Goal: Task Accomplishment & Management: Manage account settings

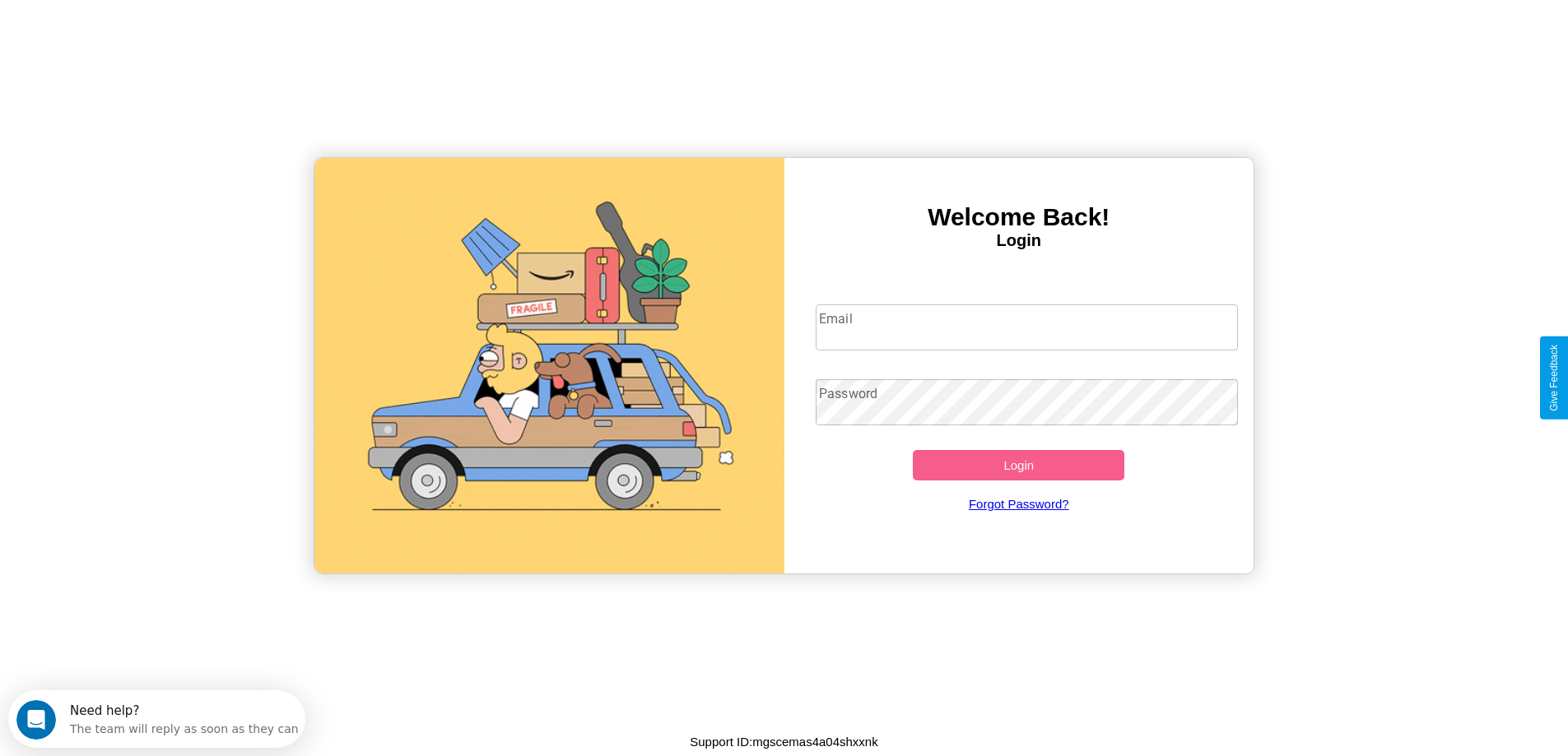
click at [1026, 327] on input "Email" at bounding box center [1026, 327] width 422 height 46
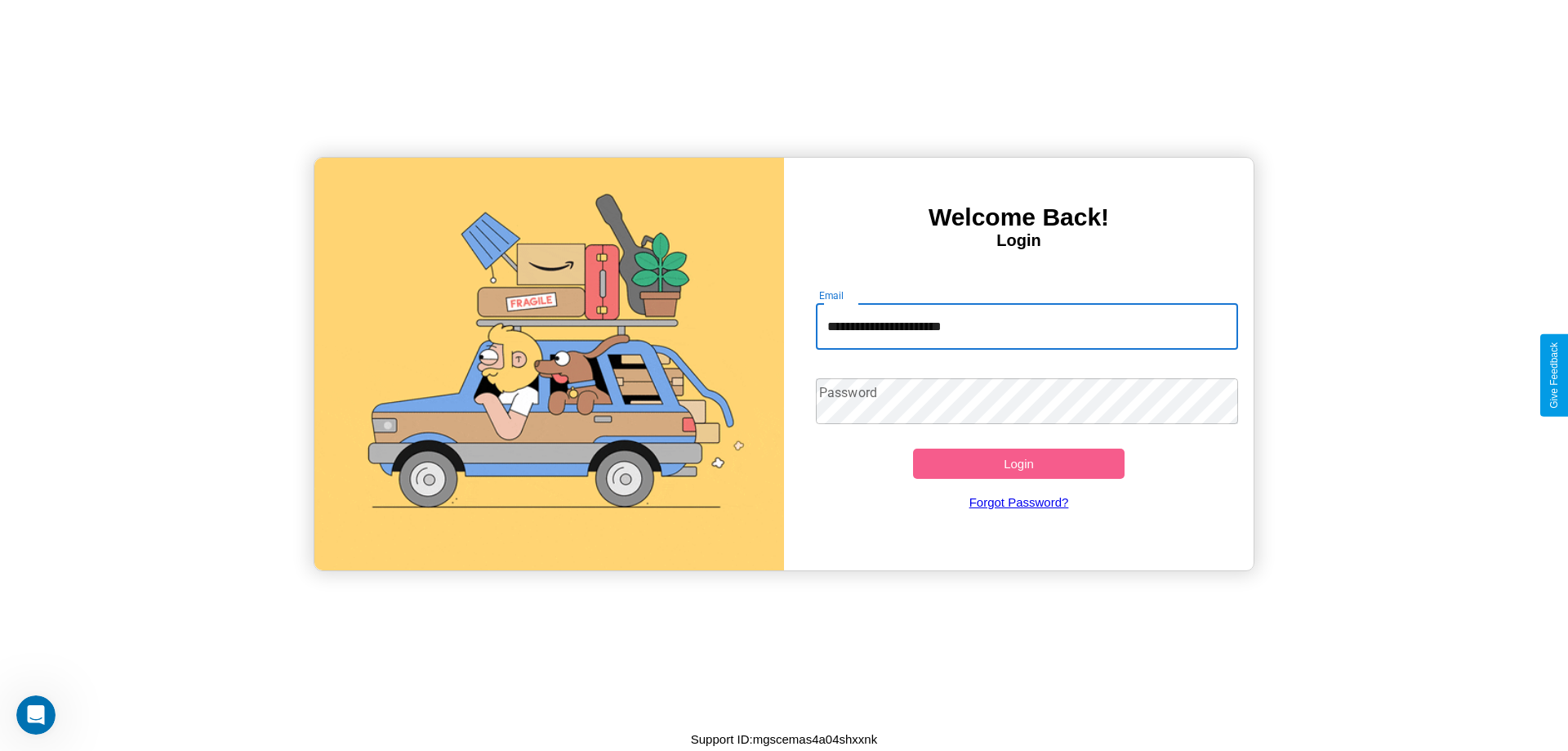
type input "**********"
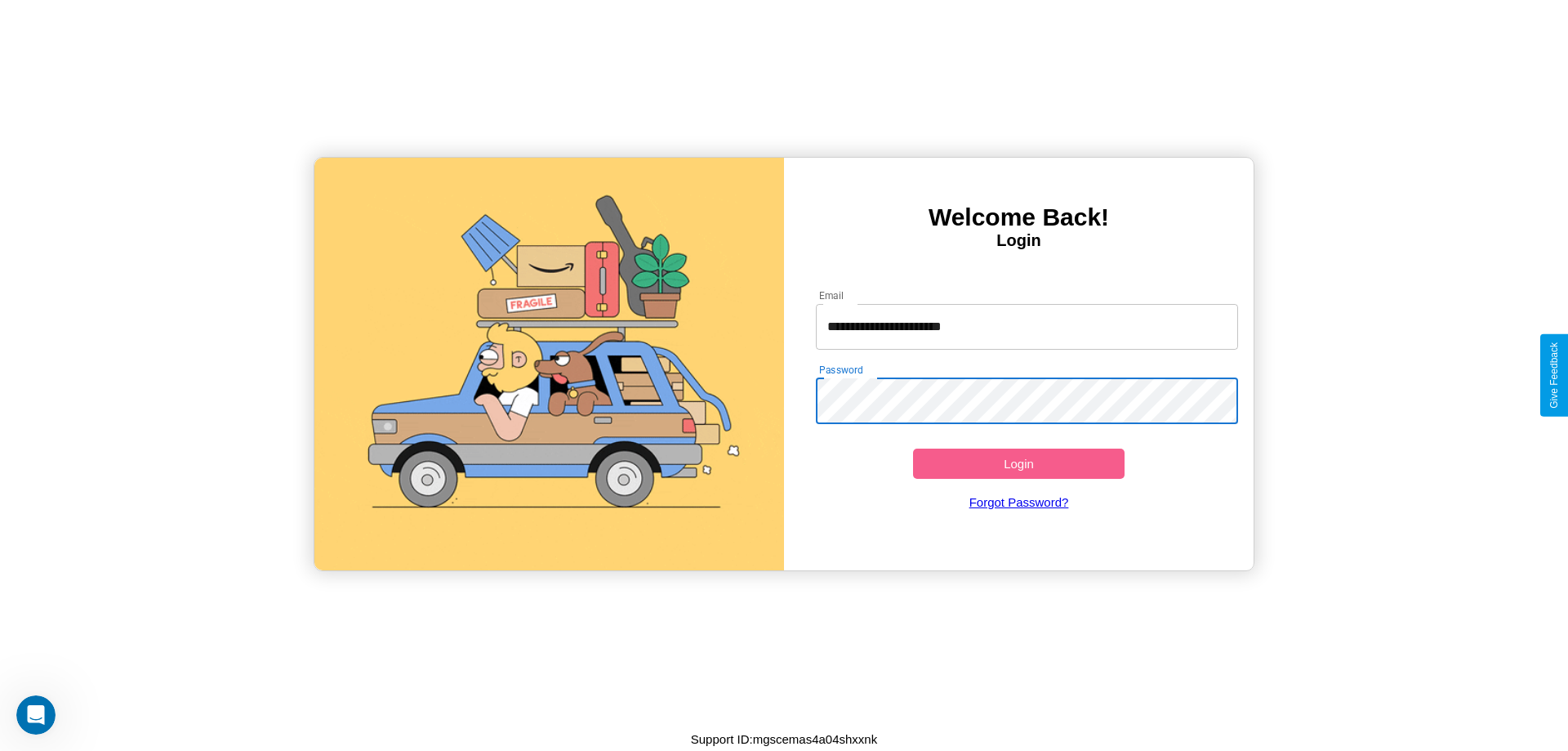
click at [1018, 464] on button "Login" at bounding box center [1018, 464] width 212 height 30
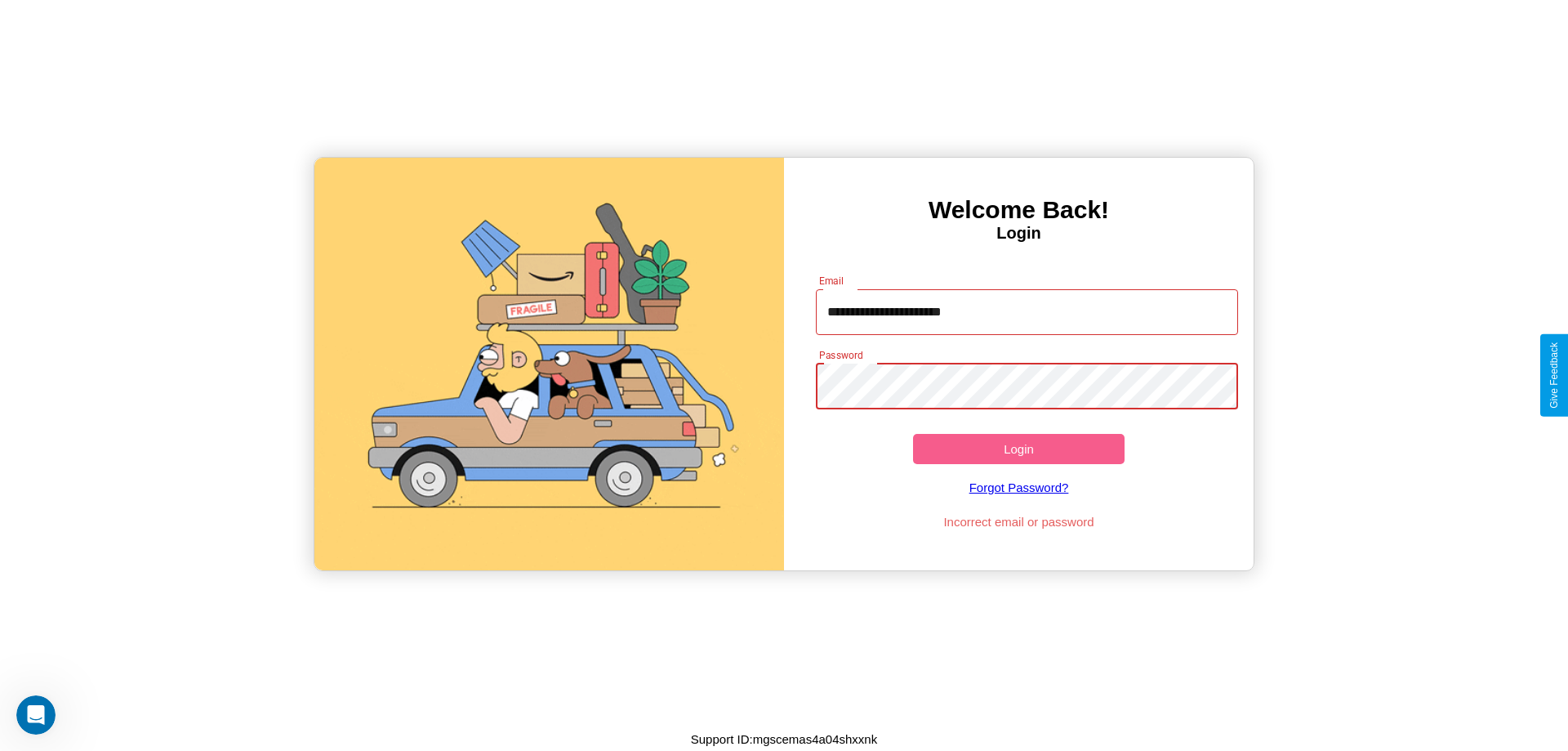
click at [1018, 449] on button "Login" at bounding box center [1018, 449] width 212 height 30
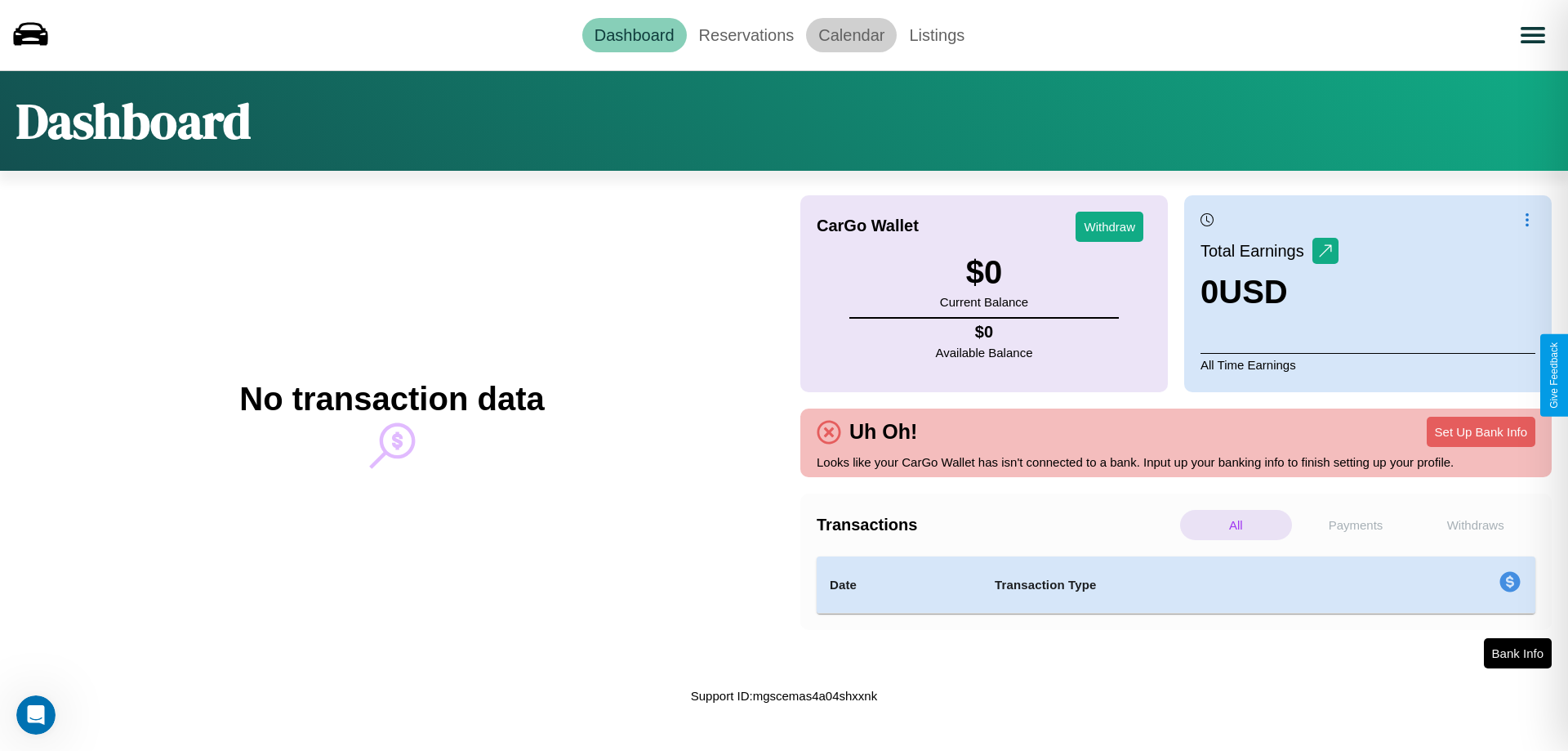
click at [850, 34] on link "Calendar" at bounding box center [851, 35] width 90 height 34
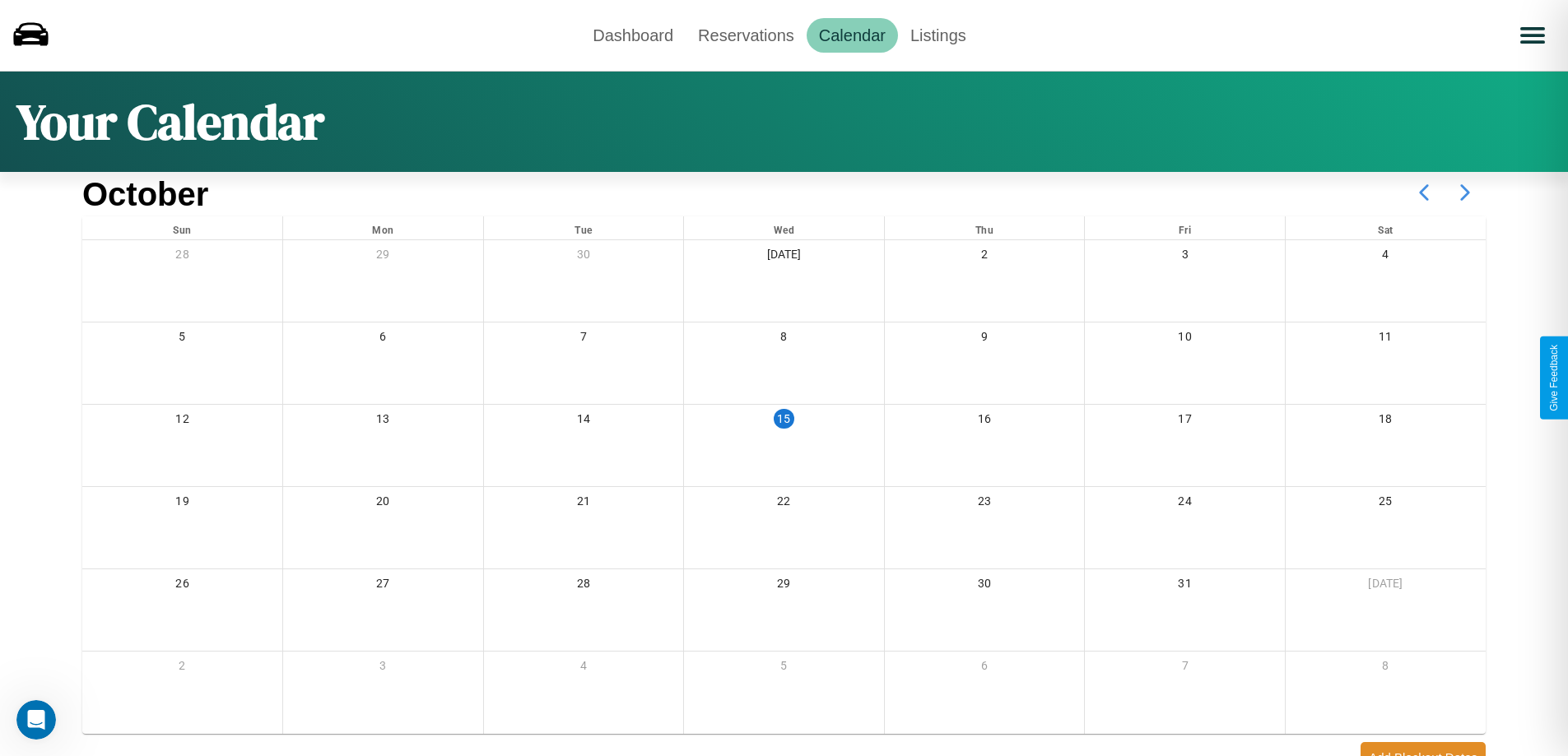
click at [1465, 193] on icon at bounding box center [1465, 192] width 41 height 41
click at [746, 34] on link "Reservations" at bounding box center [745, 35] width 121 height 34
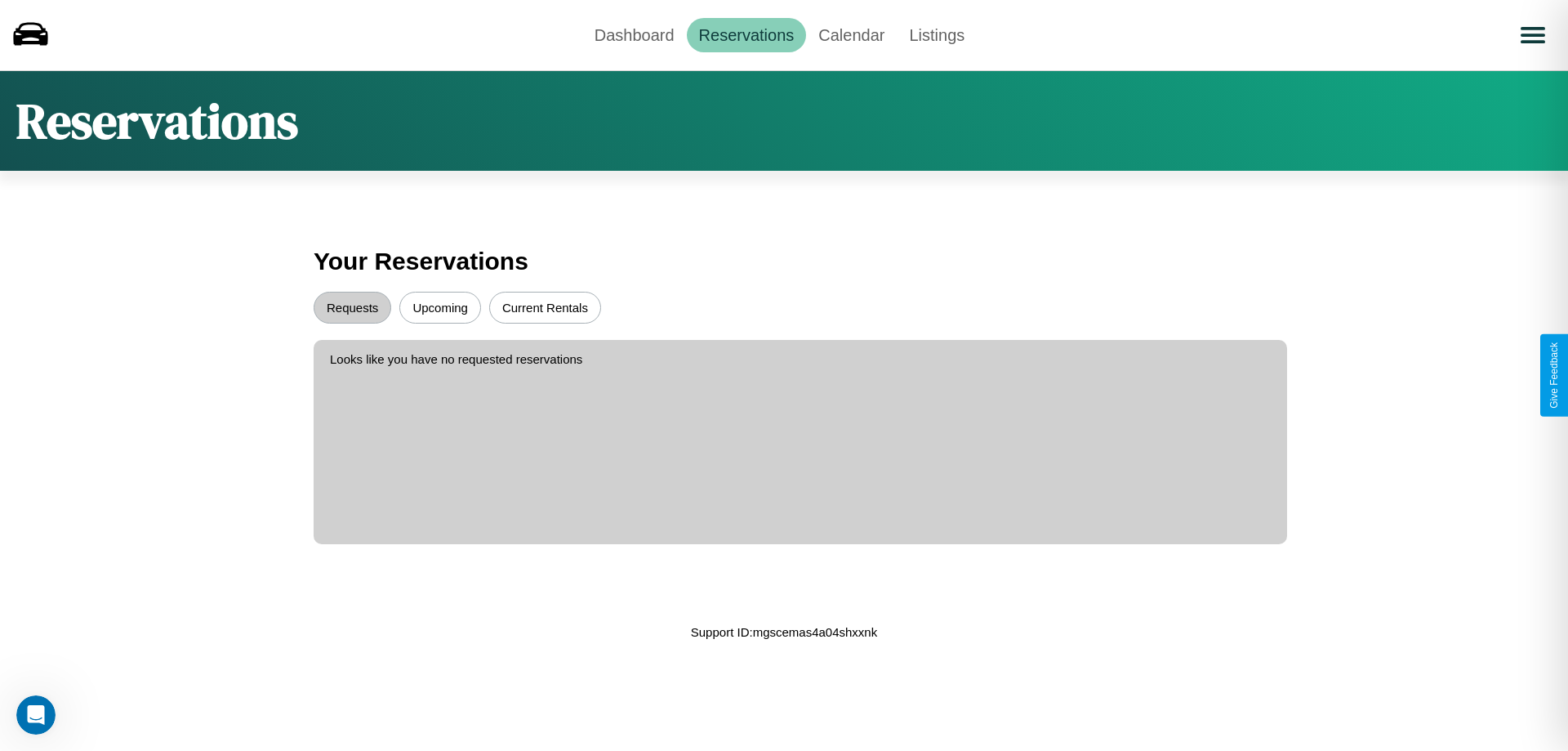
click at [440, 307] on button "Upcoming" at bounding box center [440, 308] width 82 height 32
click at [352, 307] on button "Requests" at bounding box center [352, 308] width 77 height 32
click at [634, 34] on link "Dashboard" at bounding box center [634, 35] width 105 height 34
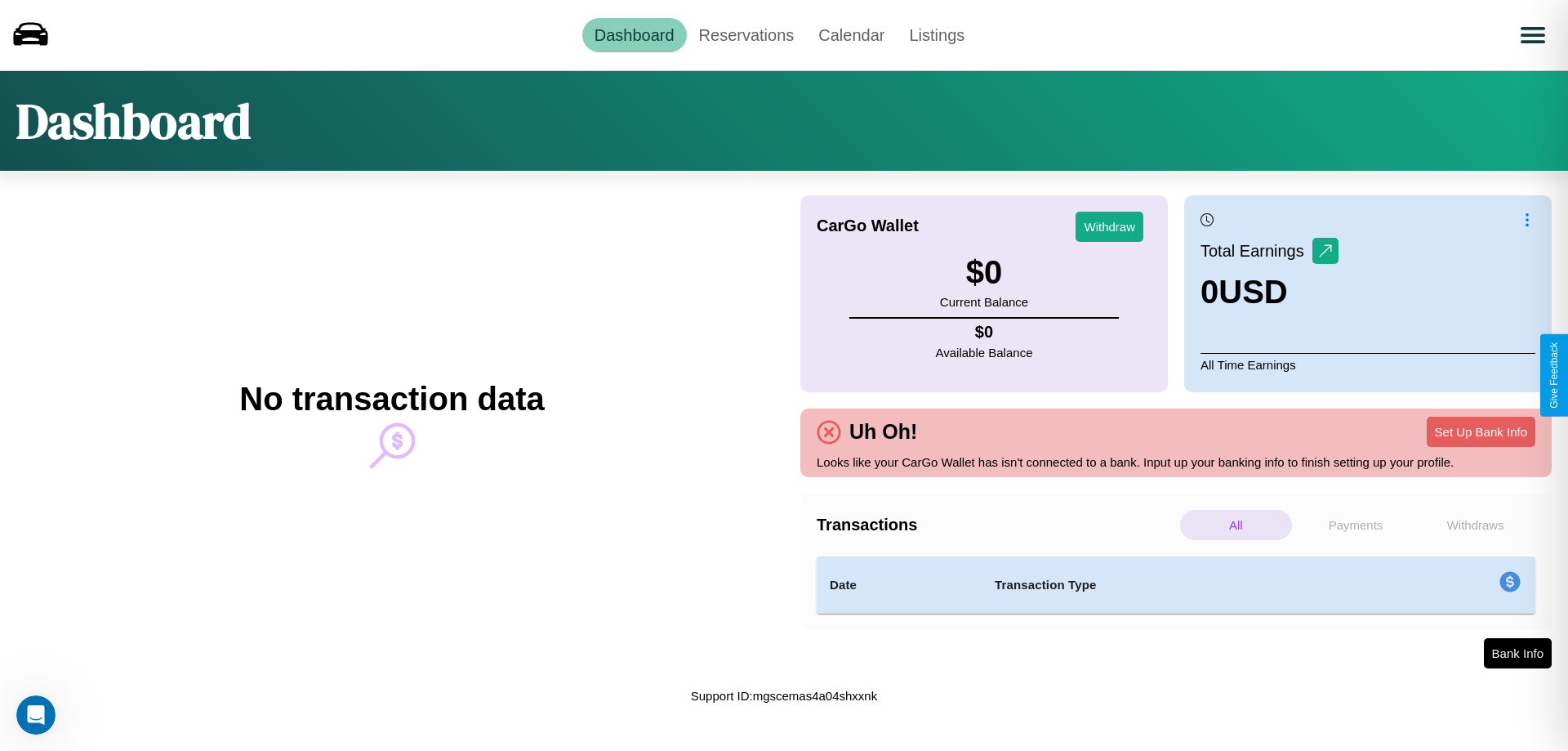
click at [1475, 525] on p "Withdraws" at bounding box center [1475, 525] width 112 height 30
click at [1355, 525] on p "Payments" at bounding box center [1355, 525] width 112 height 30
click at [1475, 525] on p "Withdraws" at bounding box center [1475, 525] width 112 height 30
